Goal: Find specific page/section: Find specific page/section

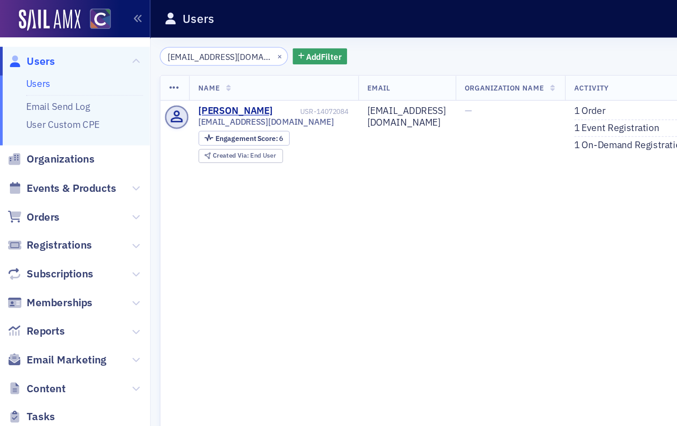
click at [29, 40] on span "Users" at bounding box center [27, 42] width 19 height 10
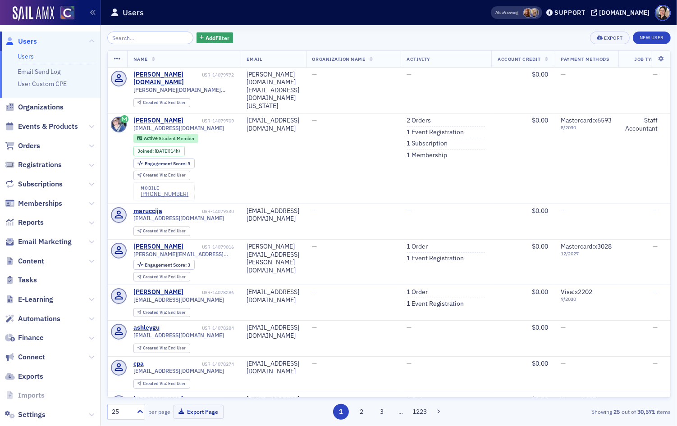
click at [172, 37] on input "search" at bounding box center [150, 38] width 86 height 13
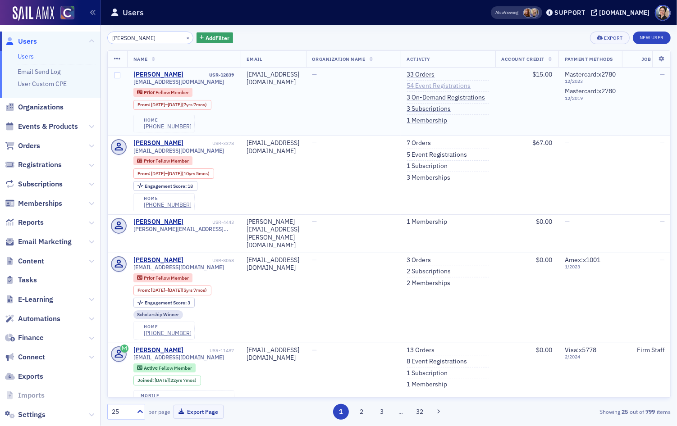
type input "[PERSON_NAME]"
click at [471, 84] on link "54 Event Registrations" at bounding box center [439, 86] width 64 height 8
